Goal: Transaction & Acquisition: Book appointment/travel/reservation

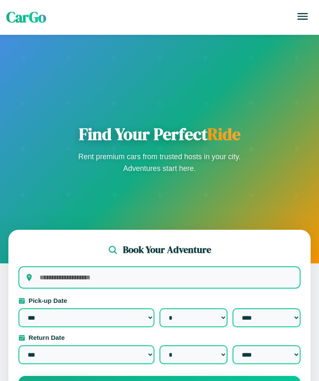
select select "*"
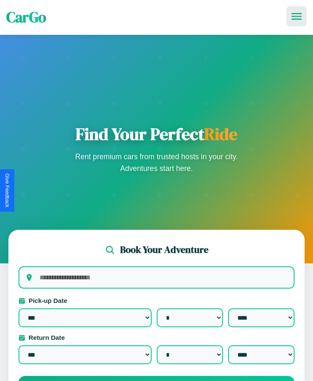
click at [297, 16] on icon at bounding box center [297, 16] width 10 height 7
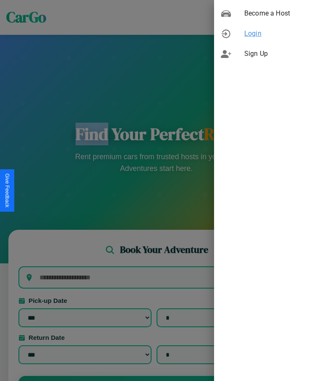
click at [267, 34] on span "Login" at bounding box center [279, 34] width 68 height 10
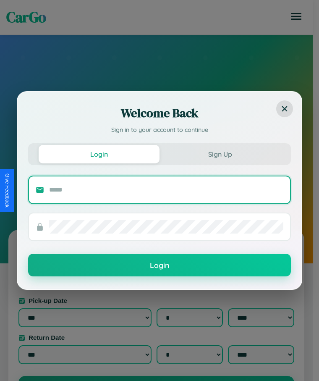
click at [166, 189] on input "text" at bounding box center [166, 189] width 234 height 13
type input "**********"
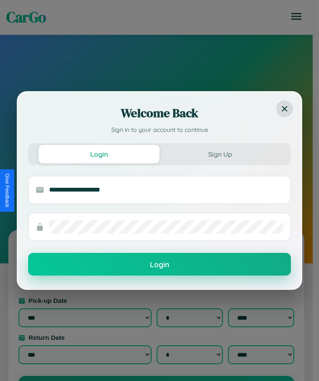
click at [160, 265] on button "Login" at bounding box center [159, 264] width 263 height 23
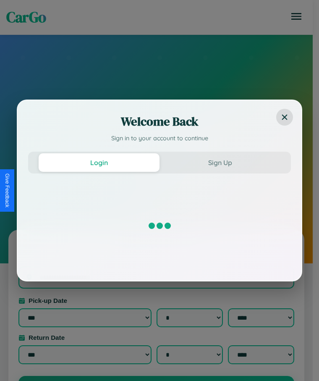
select select "*"
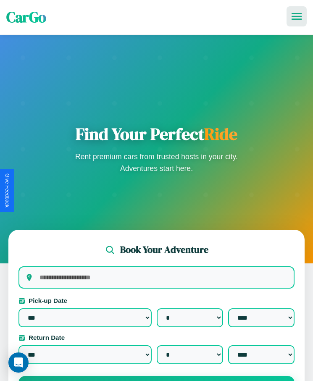
click at [297, 16] on icon at bounding box center [297, 16] width 10 height 7
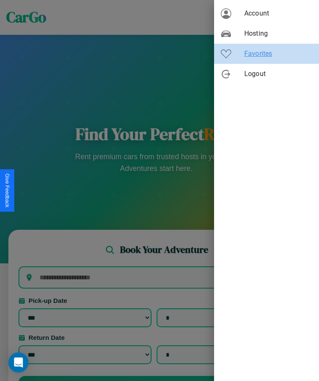
click at [267, 54] on span "Favorites" at bounding box center [279, 54] width 68 height 10
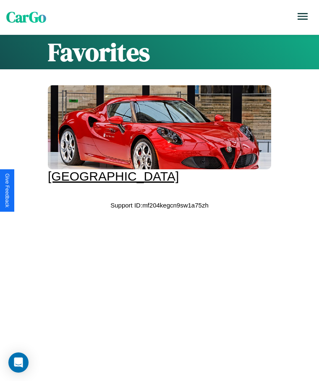
click at [156, 134] on div at bounding box center [160, 127] width 224 height 84
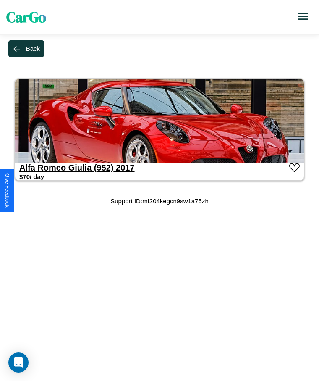
click at [42, 167] on link "Alfa Romeo Giulia (952) 2017" at bounding box center [77, 167] width 116 height 9
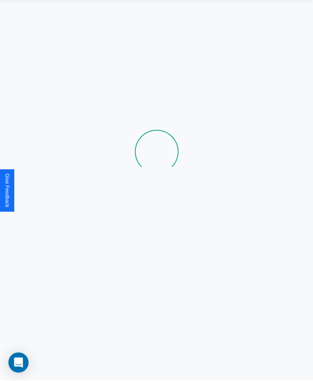
scroll to position [46, 0]
